Goal: Obtain resource: Obtain resource

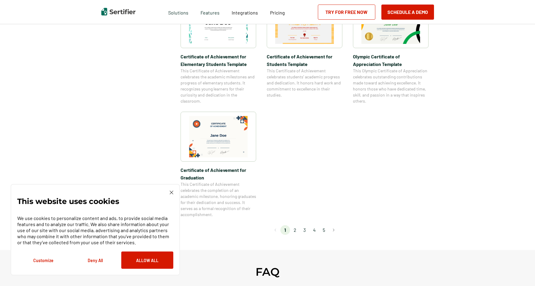
scroll to position [471, 0]
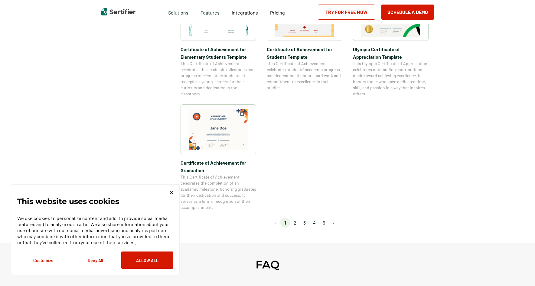
click at [296, 223] on li "2" at bounding box center [295, 223] width 10 height 10
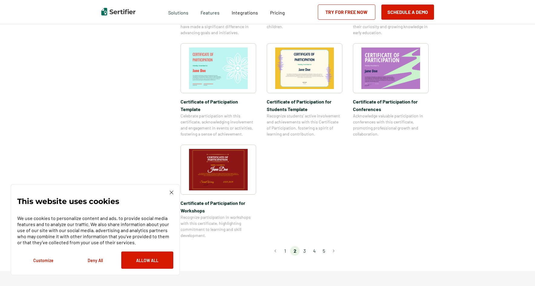
scroll to position [445, 0]
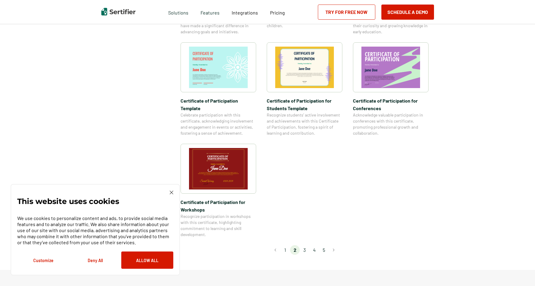
click at [306, 245] on li "3" at bounding box center [305, 250] width 10 height 10
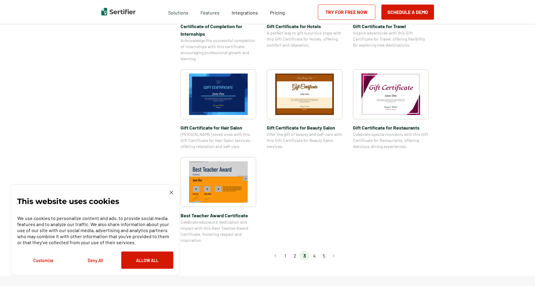
scroll to position [363, 0]
click at [315, 255] on li "4" at bounding box center [314, 255] width 10 height 10
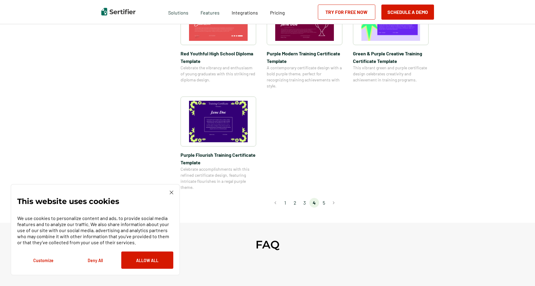
scroll to position [462, 0]
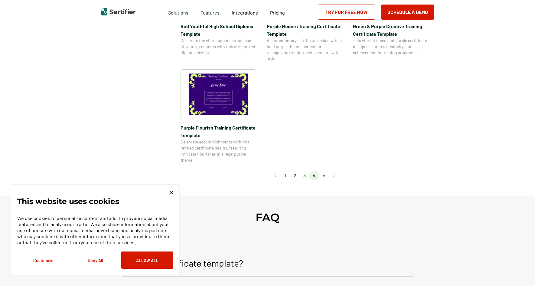
click at [326, 174] on li "5" at bounding box center [324, 175] width 10 height 10
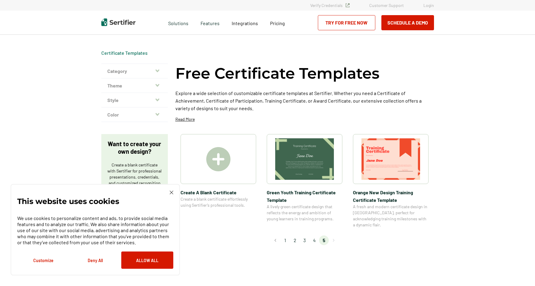
scroll to position [0, 0]
click at [157, 69] on icon "button" at bounding box center [157, 70] width 4 height 5
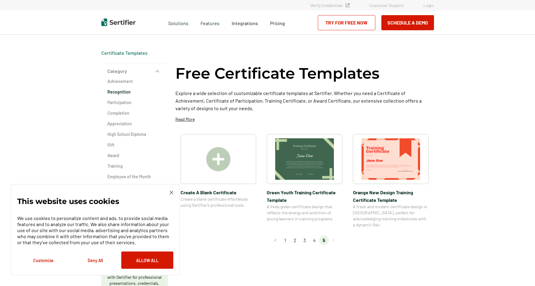
click at [125, 92] on h2 "Recognition" at bounding box center [134, 92] width 54 height 6
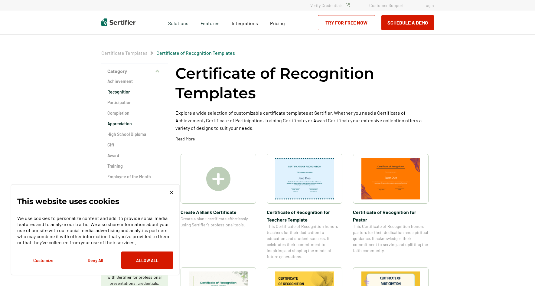
click at [120, 121] on h2 "Appreciation" at bounding box center [134, 124] width 54 height 6
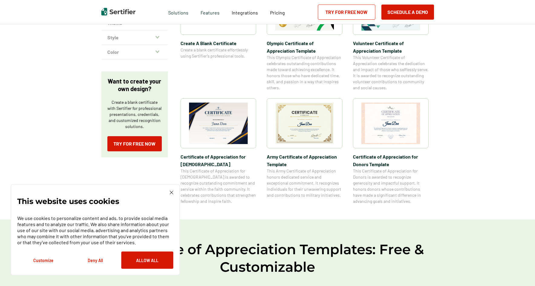
scroll to position [178, 0]
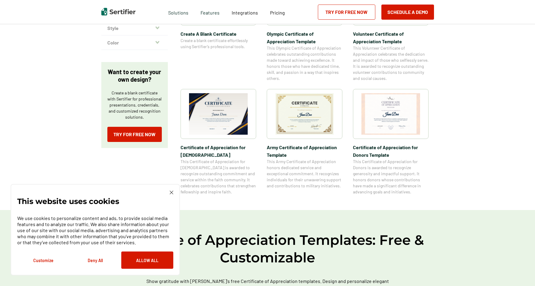
click at [231, 95] on img at bounding box center [218, 113] width 59 height 41
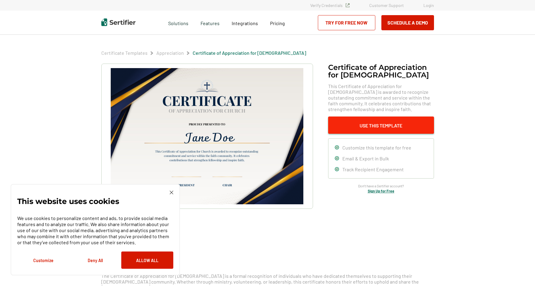
click at [392, 122] on button "Use This Template" at bounding box center [381, 124] width 106 height 17
